Goal: Task Accomplishment & Management: Manage account settings

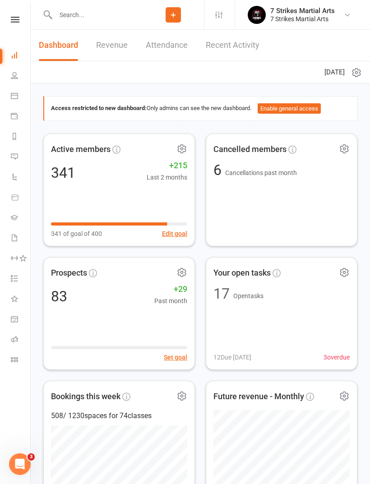
click at [15, 239] on icon at bounding box center [14, 237] width 7 height 7
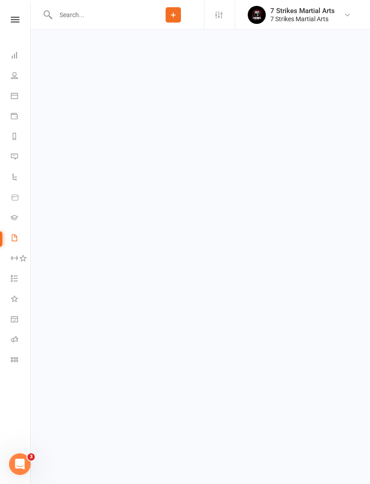
select select "50"
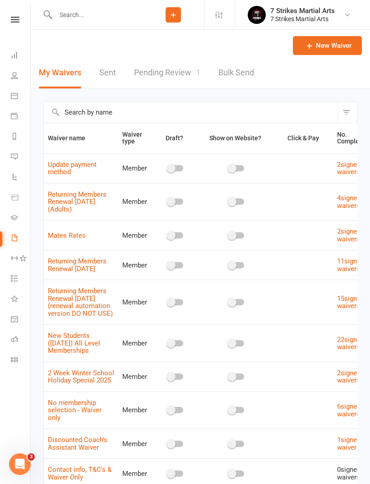
click at [181, 80] on link "Pending Review 1" at bounding box center [167, 72] width 66 height 31
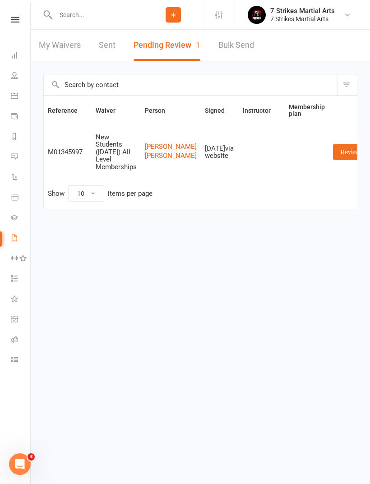
click at [340, 144] on link "Review" at bounding box center [350, 152] width 35 height 16
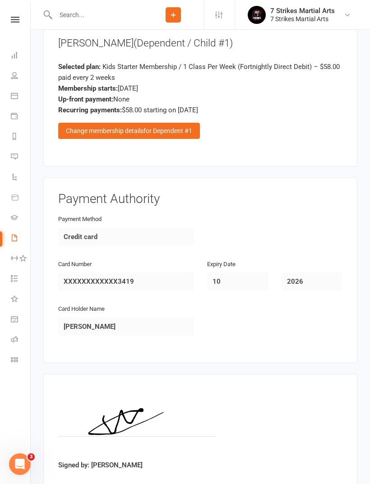
scroll to position [1345, 0]
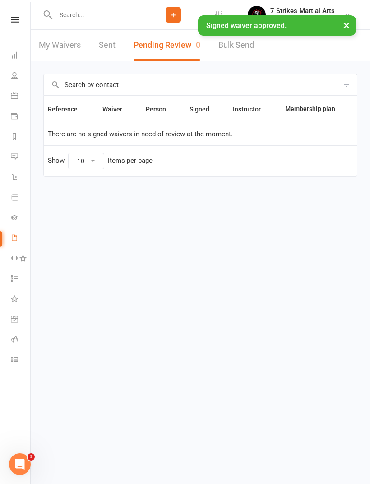
click at [113, 21] on input "text" at bounding box center [98, 15] width 90 height 13
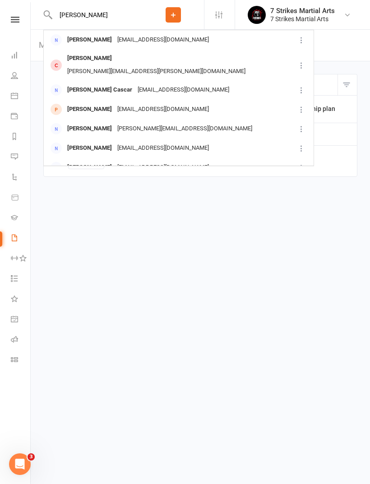
type input "[PERSON_NAME]"
click at [137, 65] on div "[PERSON_NAME][EMAIL_ADDRESS][PERSON_NAME][DOMAIN_NAME]" at bounding box center [157, 71] width 184 height 13
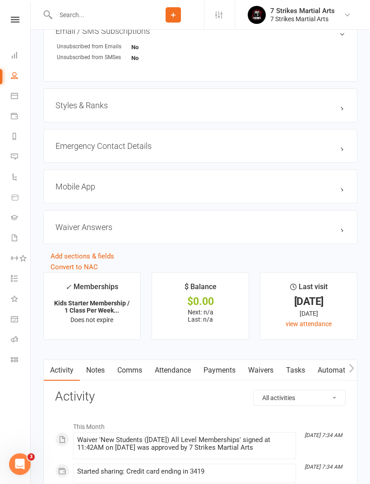
scroll to position [637, 0]
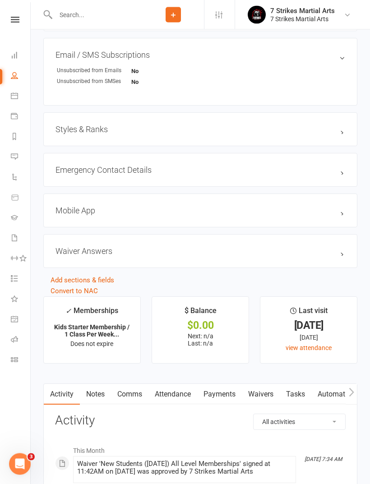
click at [298, 126] on div "Styles & Ranks" at bounding box center [200, 130] width 314 height 34
click at [345, 134] on h3 "Styles & Ranks" at bounding box center [201, 129] width 290 height 9
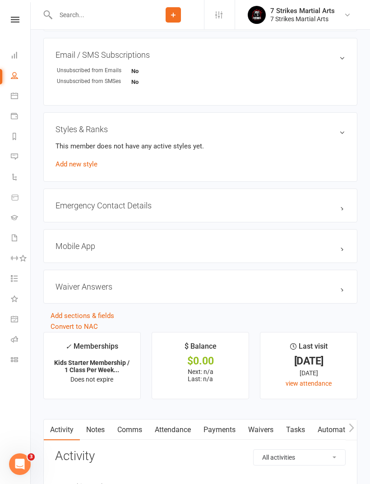
click at [87, 167] on link "Add new style" at bounding box center [77, 164] width 42 height 8
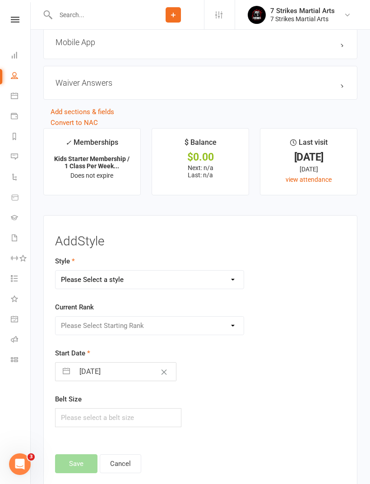
scroll to position [888, 0]
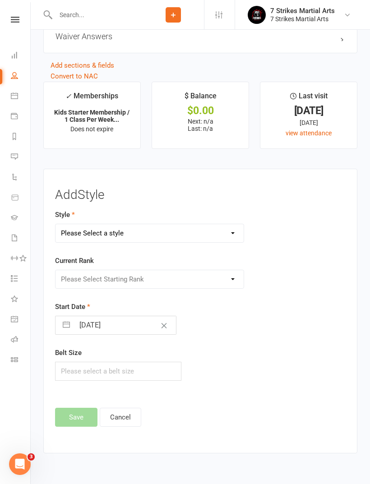
click at [191, 232] on select "Please Select a style 7 Strikes Martial Arts 7 Strikes Martial Arts - Cubs Blac…" at bounding box center [150, 233] width 188 height 18
select select "2876"
click at [185, 288] on select "Please Select Starting Rank White Belt Yellow Stripe Belt Yellow Belt Orange St…" at bounding box center [150, 279] width 188 height 18
select select "30662"
click at [105, 330] on input "[DATE]" at bounding box center [126, 326] width 102 height 18
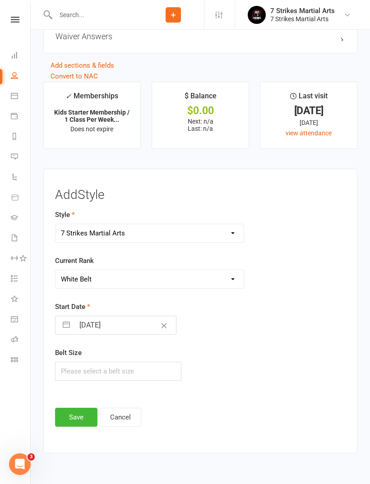
select select "7"
select select "2025"
select select "8"
select select "2025"
select select "9"
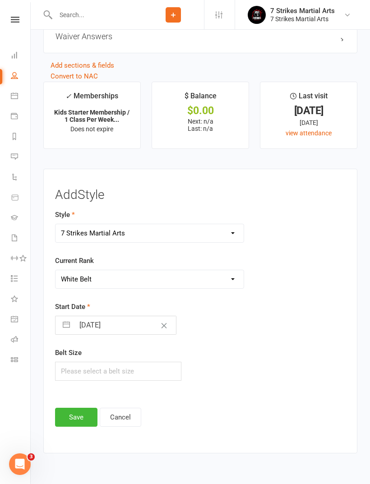
select select "2025"
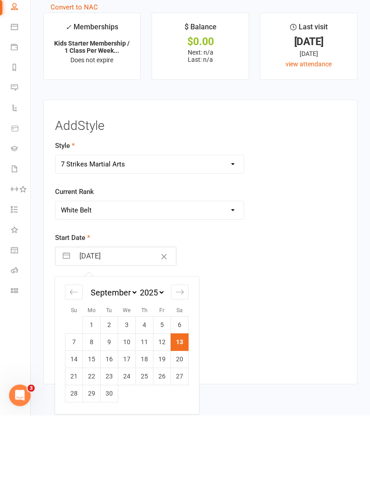
click at [182, 386] on td "6" at bounding box center [180, 394] width 18 height 17
type input "[DATE]"
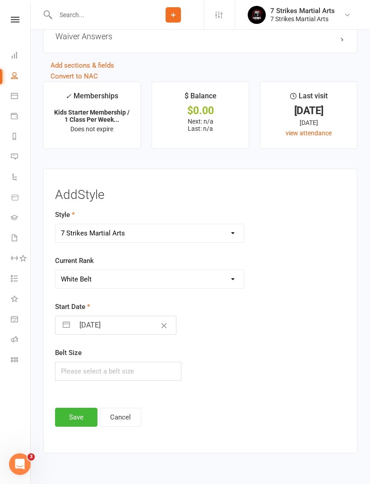
click at [112, 331] on input "[DATE]" at bounding box center [126, 326] width 102 height 18
select select "7"
select select "2025"
select select "8"
select select "2025"
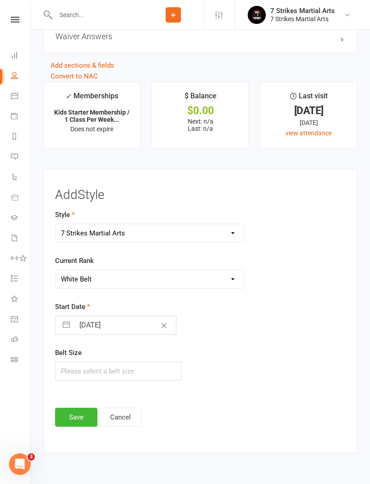
select select "9"
select select "2025"
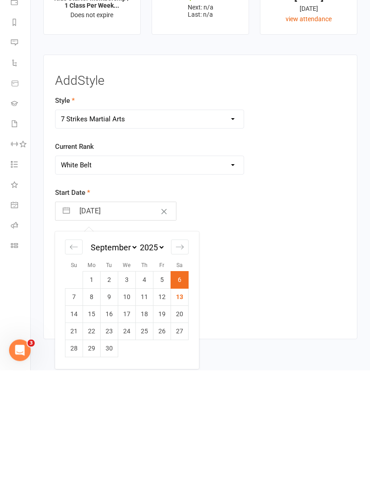
click at [78, 403] on td "7" at bounding box center [74, 411] width 18 height 17
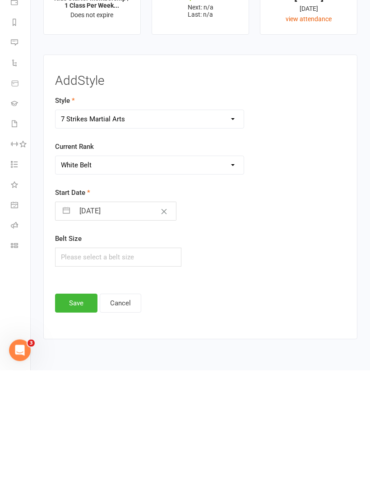
type input "[DATE]"
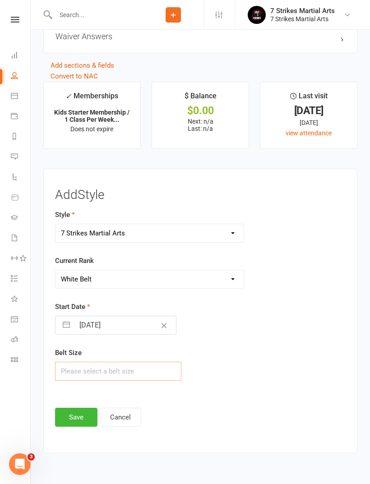
click at [116, 380] on input "text" at bounding box center [118, 371] width 126 height 19
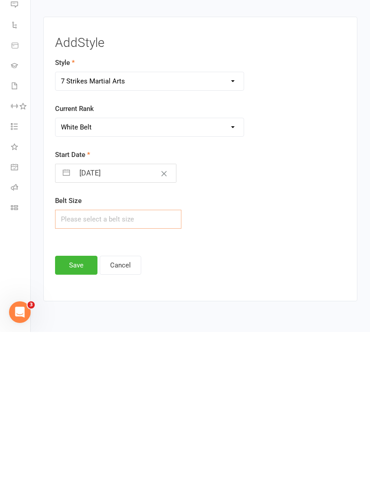
type input "1"
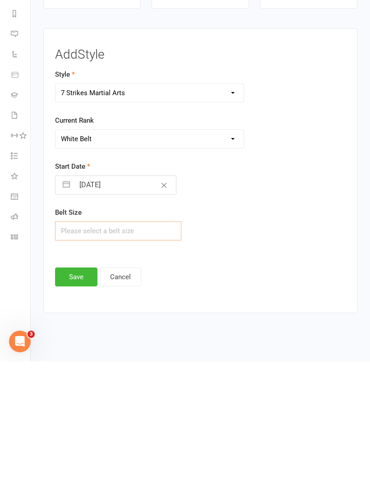
type input "0"
type input "1"
click at [84, 391] on button "Save" at bounding box center [76, 400] width 42 height 19
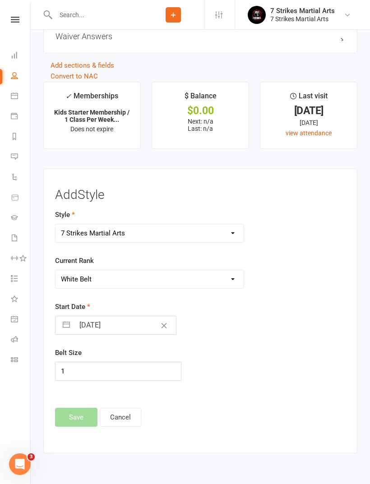
scroll to position [693, 0]
